Goal: Obtain resource: Obtain resource

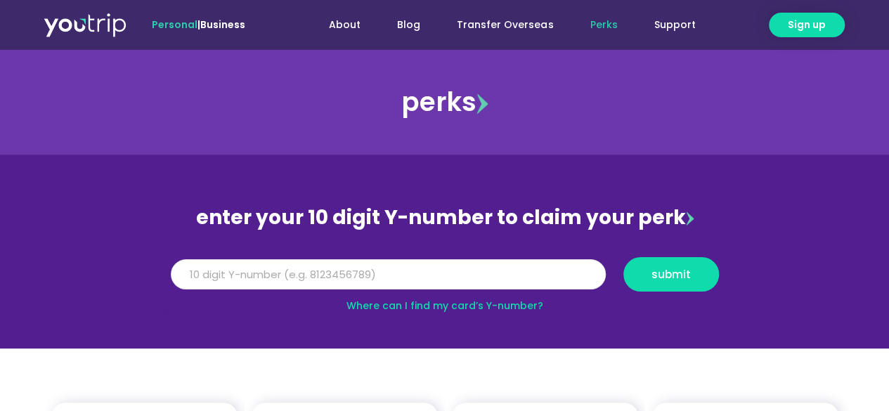
click at [505, 276] on input "Y Number" at bounding box center [388, 274] width 435 height 31
click at [651, 276] on span "submit" at bounding box center [672, 274] width 72 height 11
drag, startPoint x: 243, startPoint y: 278, endPoint x: 134, endPoint y: 281, distance: 109.0
click at [134, 281] on section "enter your 10 digit Y-number to claim your perk Y Number 5162400062915496 submi…" at bounding box center [444, 252] width 889 height 194
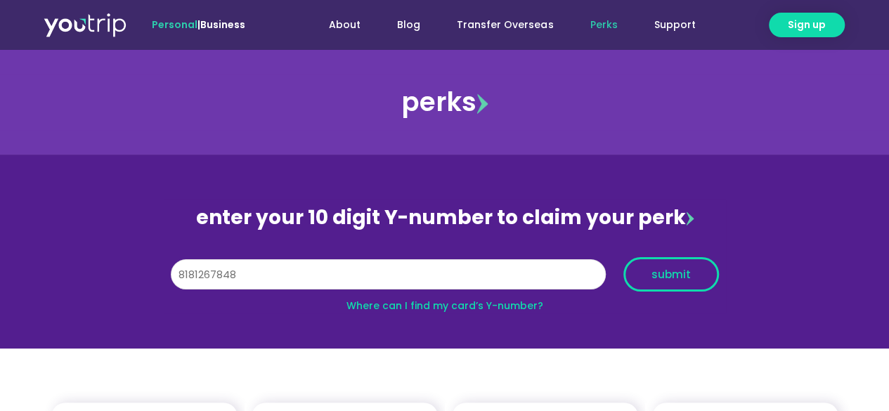
type input "8181267848"
click at [690, 280] on button "submit" at bounding box center [672, 274] width 96 height 34
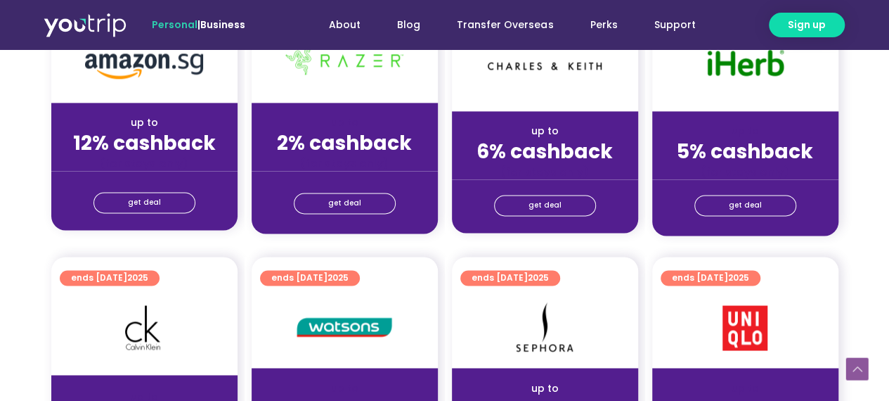
scroll to position [1055, 0]
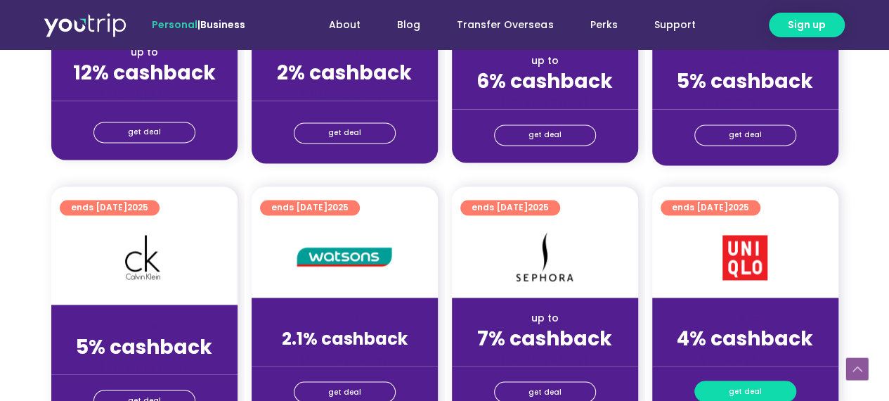
click at [749, 381] on span "get deal" at bounding box center [745, 391] width 33 height 20
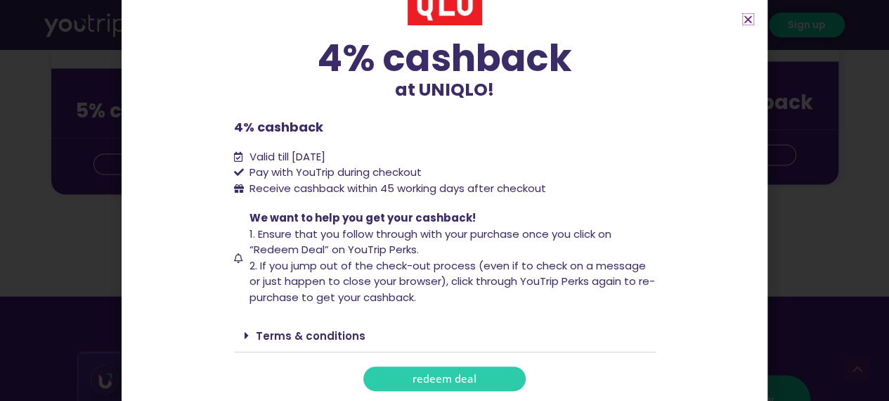
scroll to position [1406, 0]
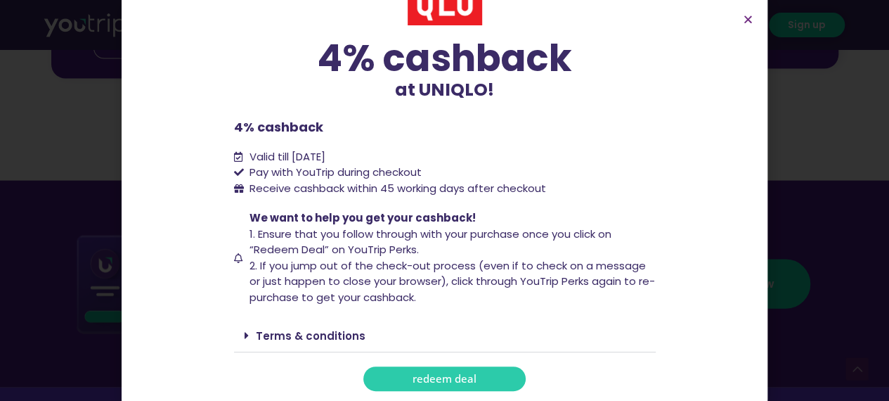
click at [453, 373] on span "redeem deal" at bounding box center [445, 378] width 64 height 11
